Goal: Information Seeking & Learning: Compare options

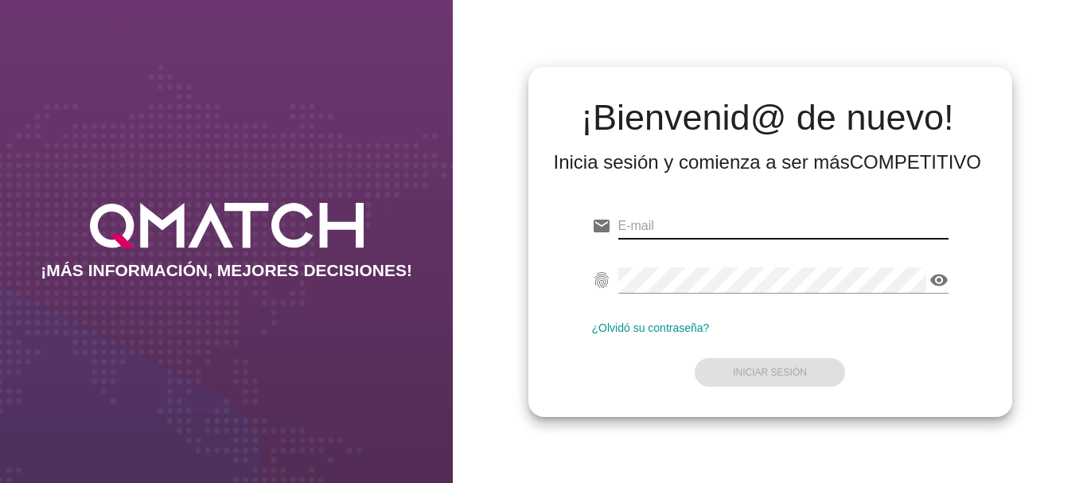
click at [635, 224] on input "email" at bounding box center [783, 225] width 330 height 25
type input "[EMAIL_ADDRESS][PERSON_NAME][DOMAIN_NAME]"
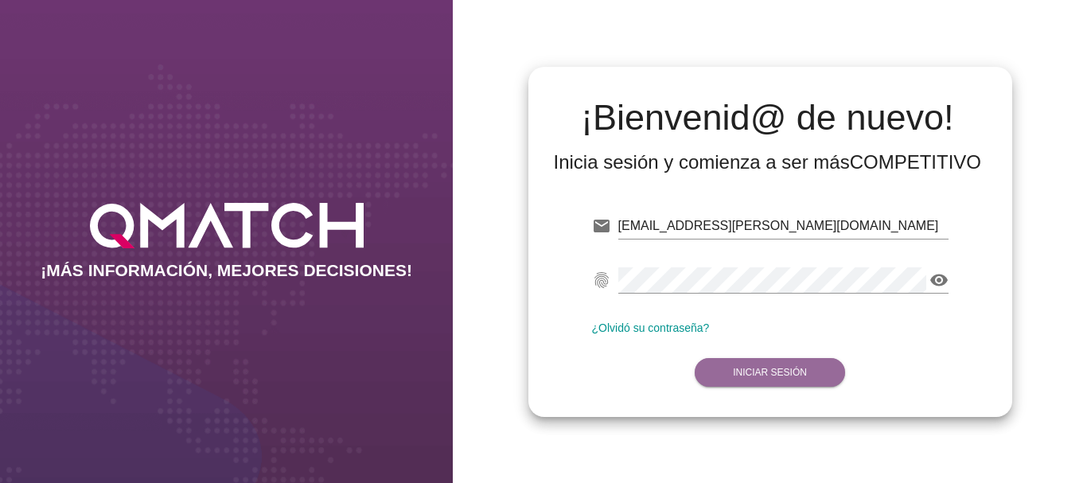
click at [786, 375] on strong "Iniciar Sesión" at bounding box center [770, 372] width 74 height 11
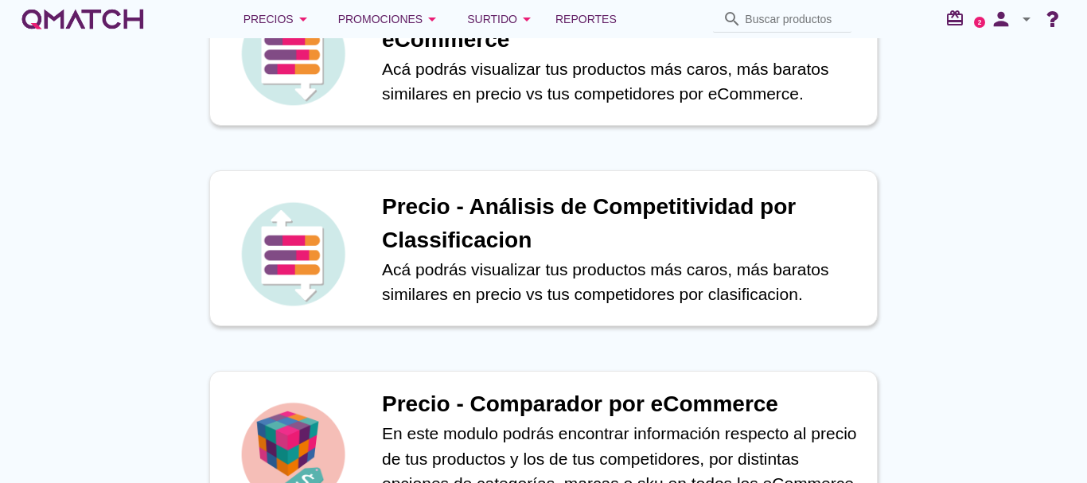
scroll to position [557, 0]
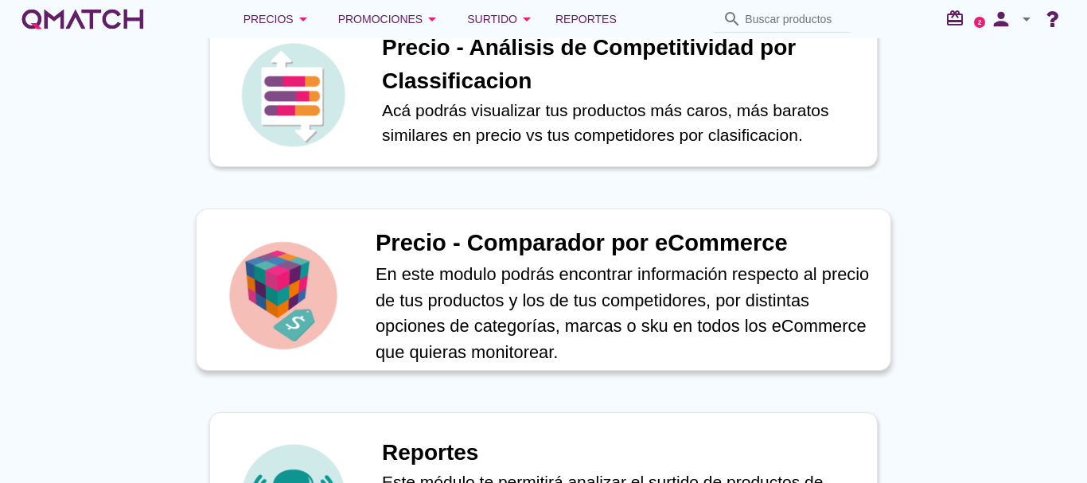
click at [578, 243] on h1 "Precio - Comparador por eCommerce" at bounding box center [625, 243] width 498 height 35
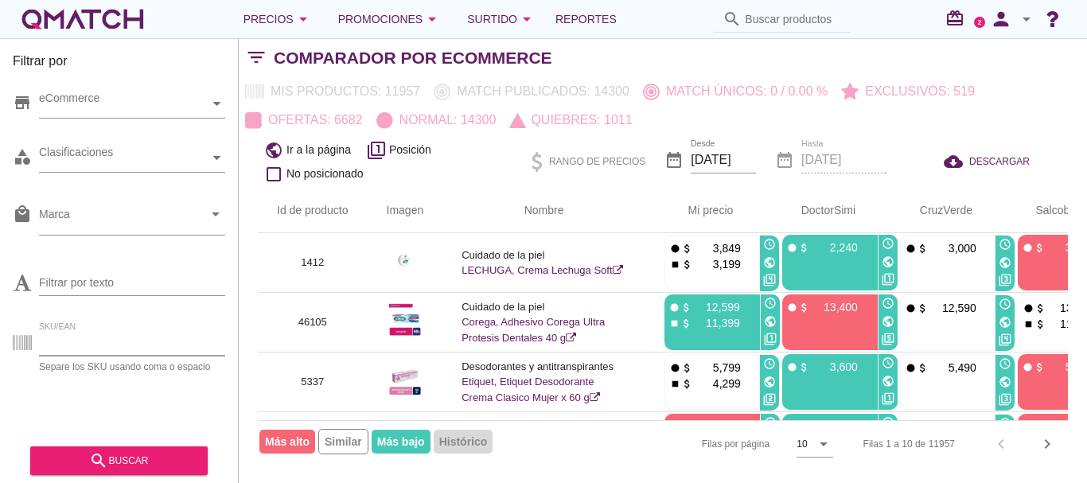
click at [111, 341] on input "SKU/EAN" at bounding box center [132, 342] width 186 height 25
type input "92897"
click at [112, 455] on div "search buscar" at bounding box center [119, 460] width 152 height 19
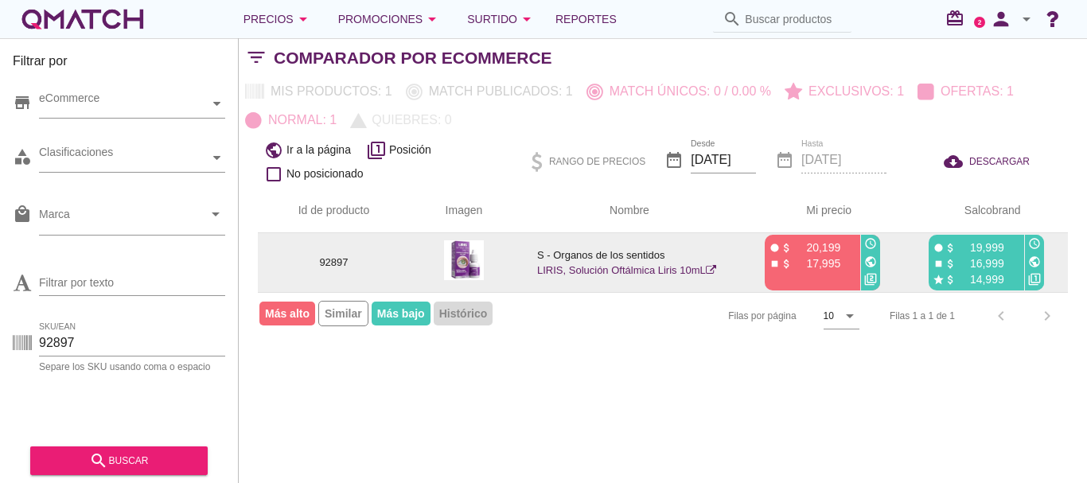
click at [1035, 261] on icon "public" at bounding box center [1034, 261] width 13 height 13
click at [866, 259] on icon "public" at bounding box center [870, 261] width 13 height 13
